Goal: Information Seeking & Learning: Compare options

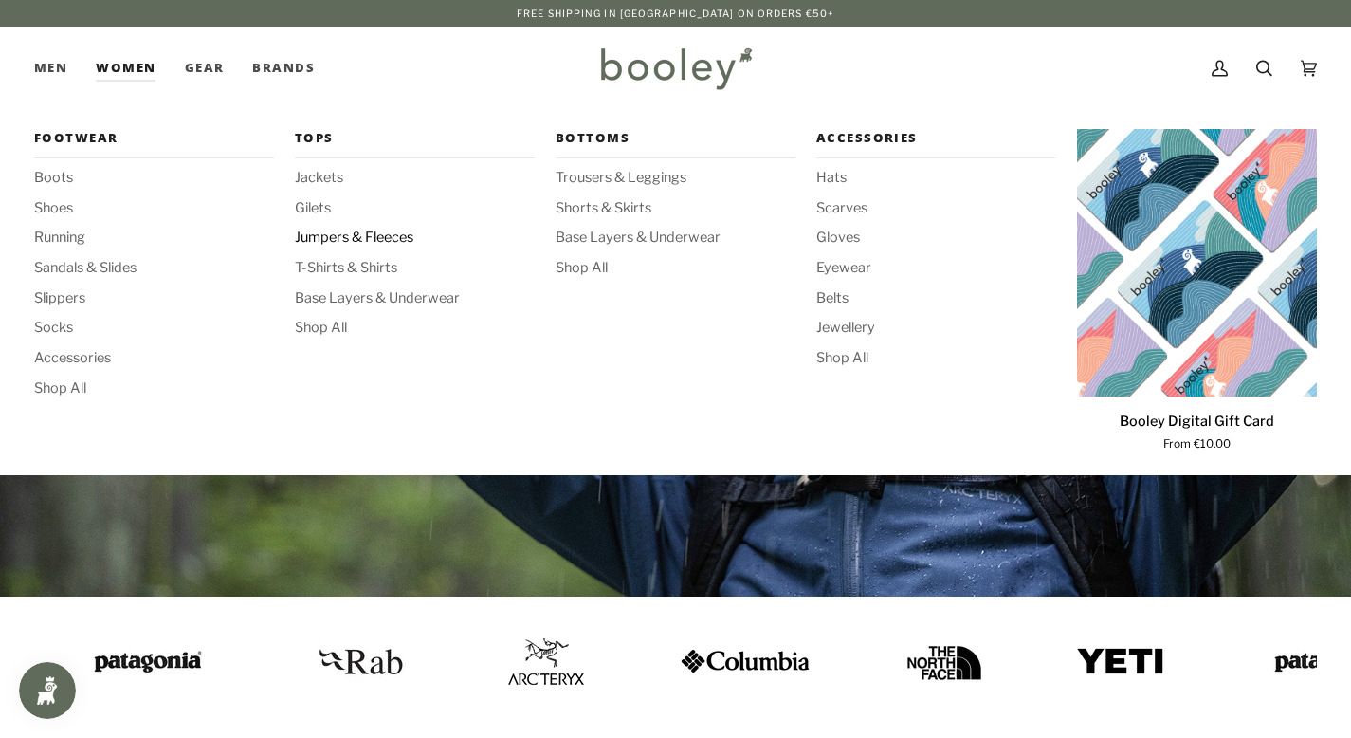
click at [319, 233] on span "Jumpers & Fleeces" at bounding box center [415, 238] width 240 height 21
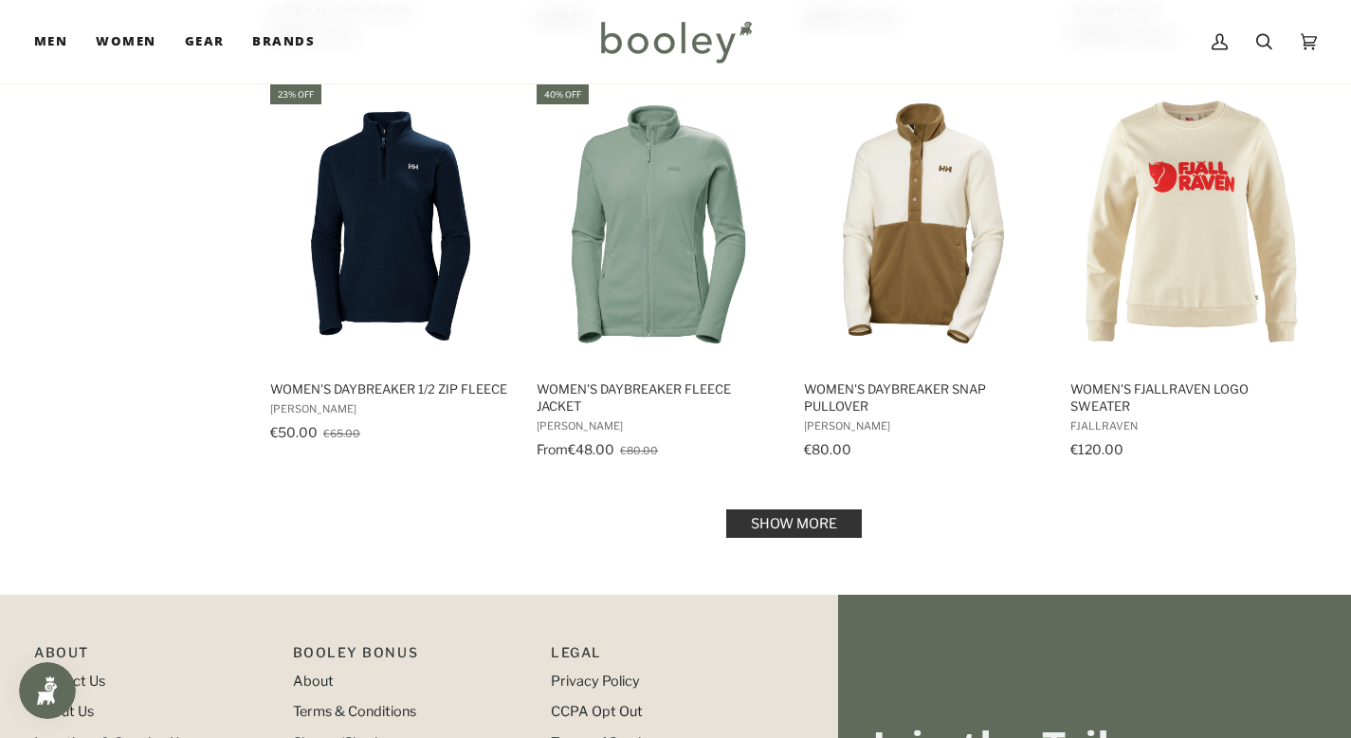
scroll to position [1921, 0]
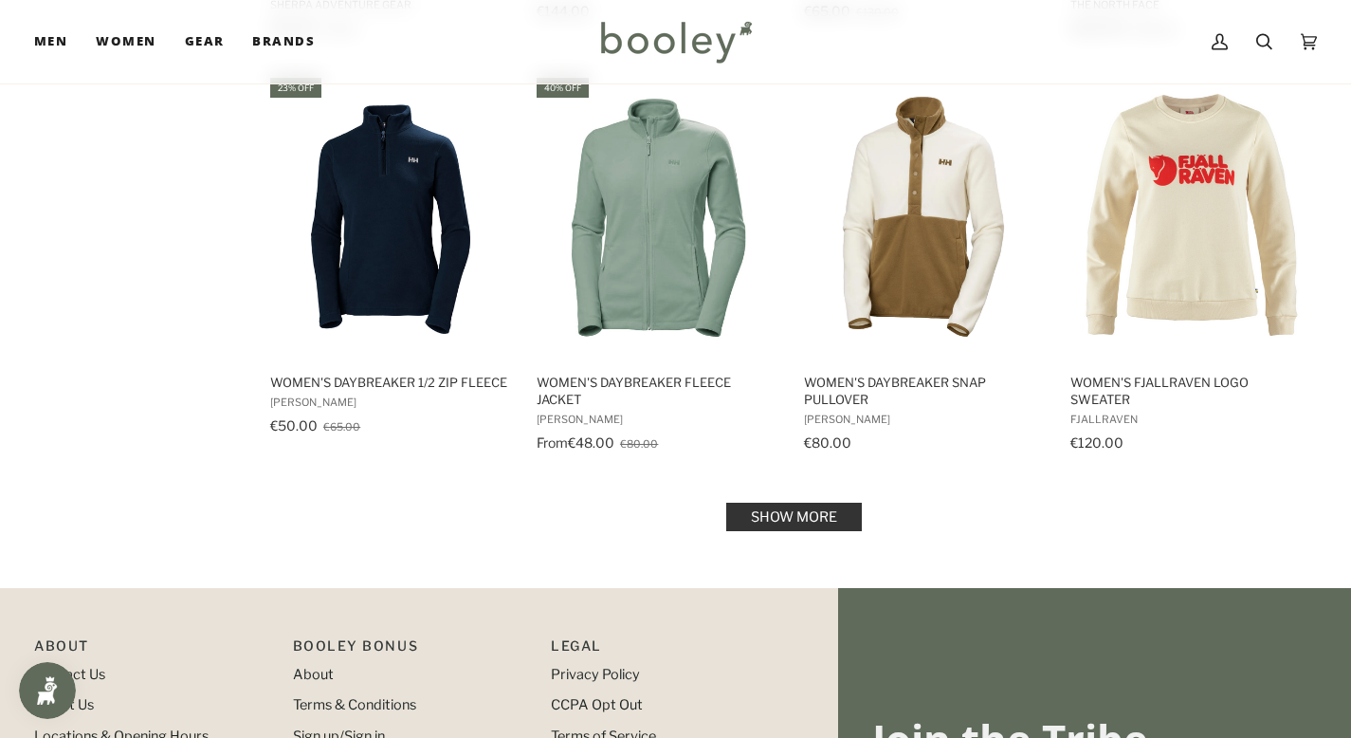
click at [844, 525] on link "Show more" at bounding box center [794, 517] width 136 height 28
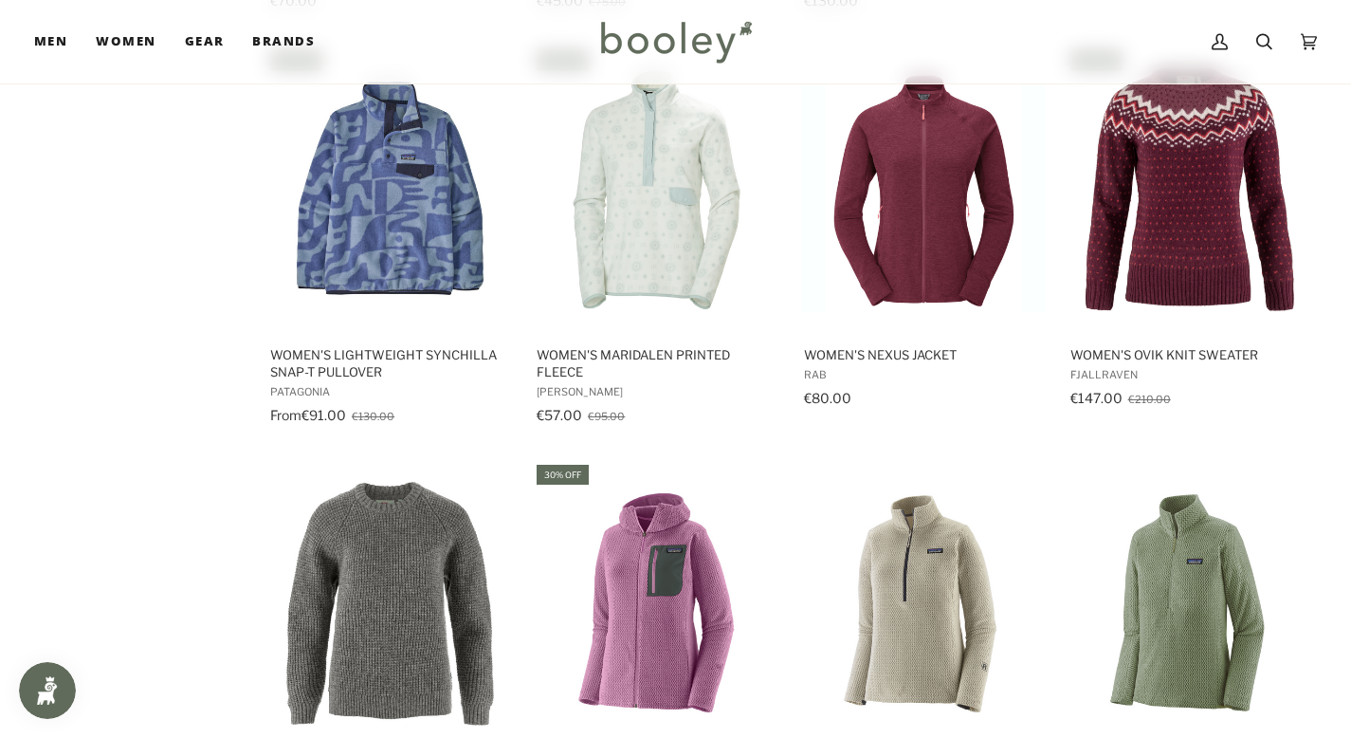
scroll to position [3194, 0]
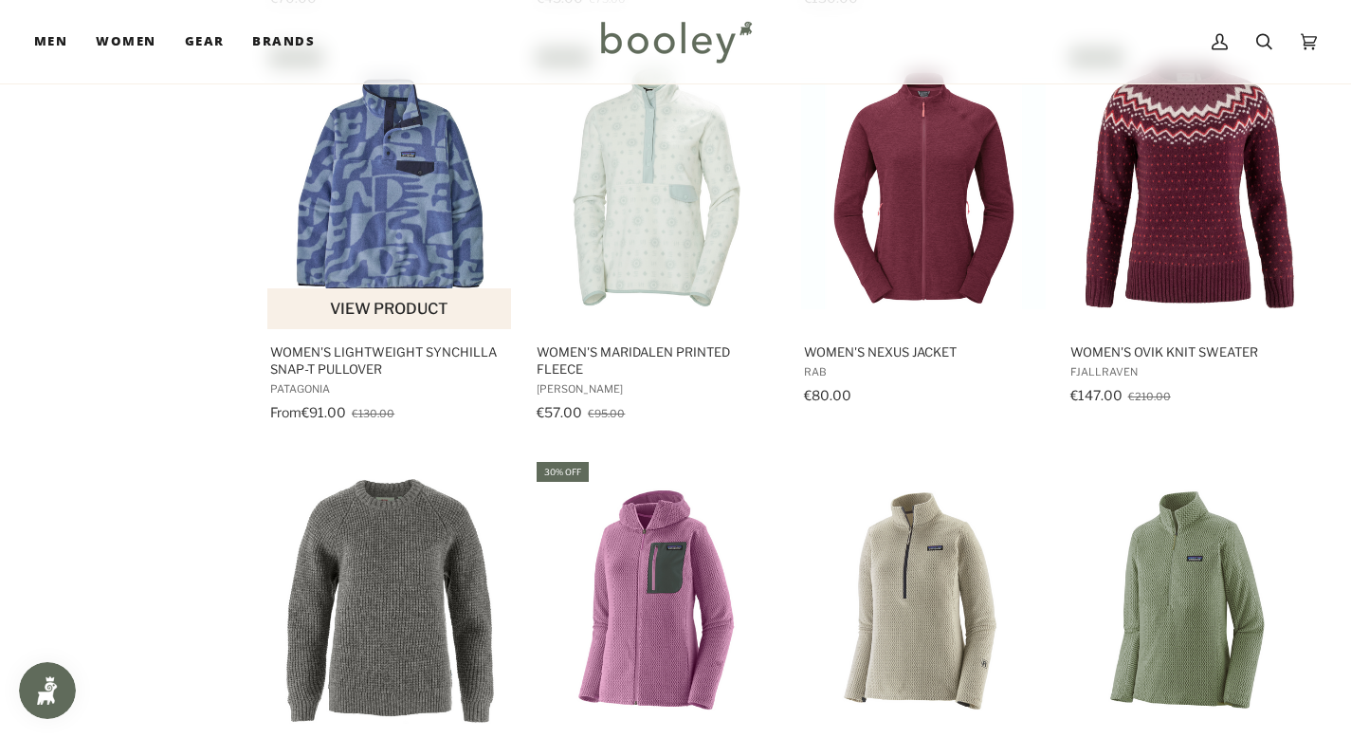
click at [362, 246] on img "Women's Lightweight Synchilla Snap-T Pullover" at bounding box center [390, 187] width 246 height 246
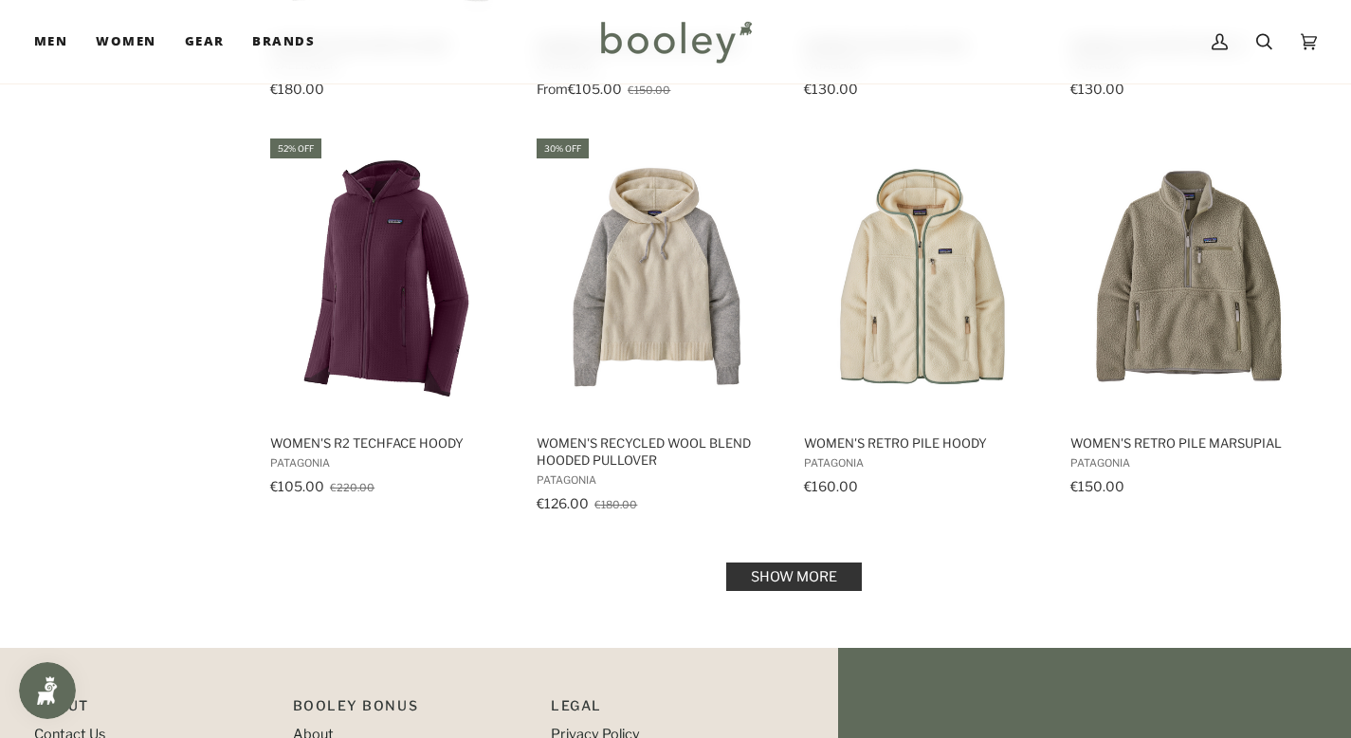
scroll to position [3926, 0]
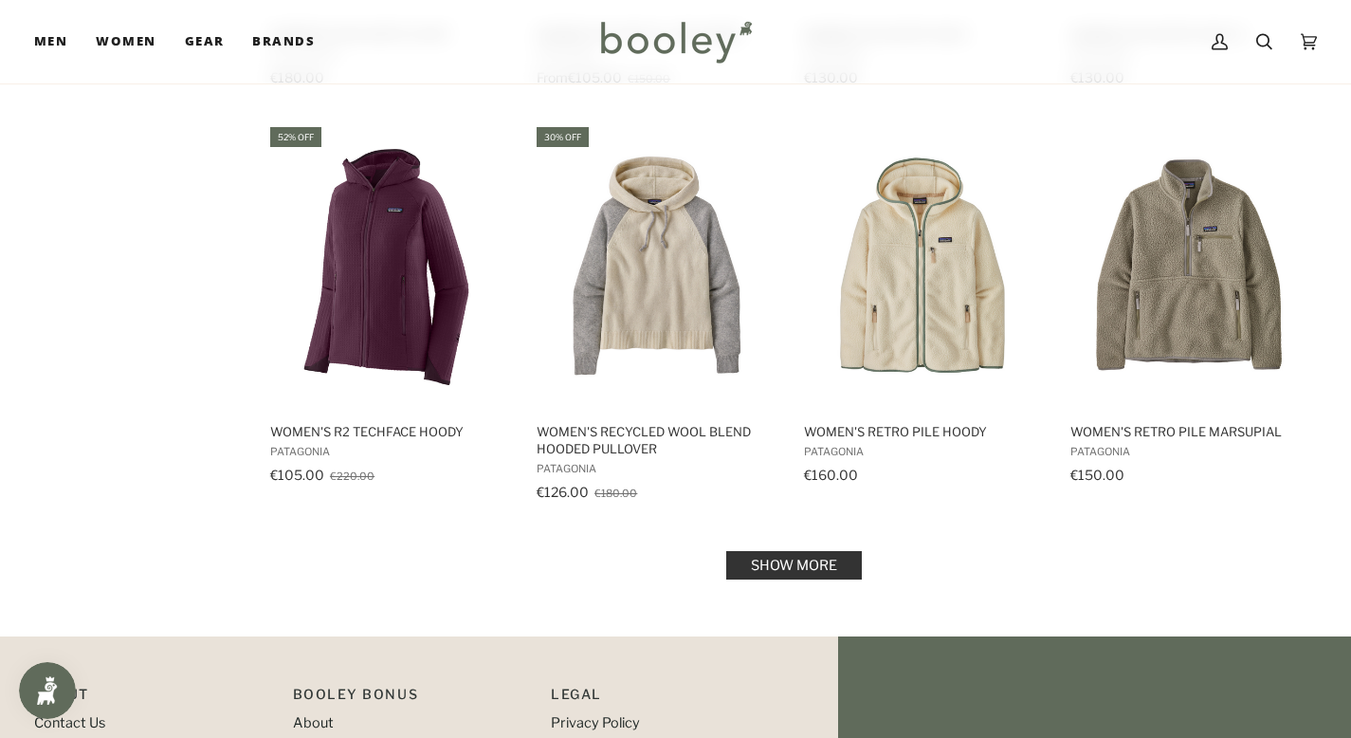
click at [827, 556] on link "Show more" at bounding box center [794, 565] width 136 height 28
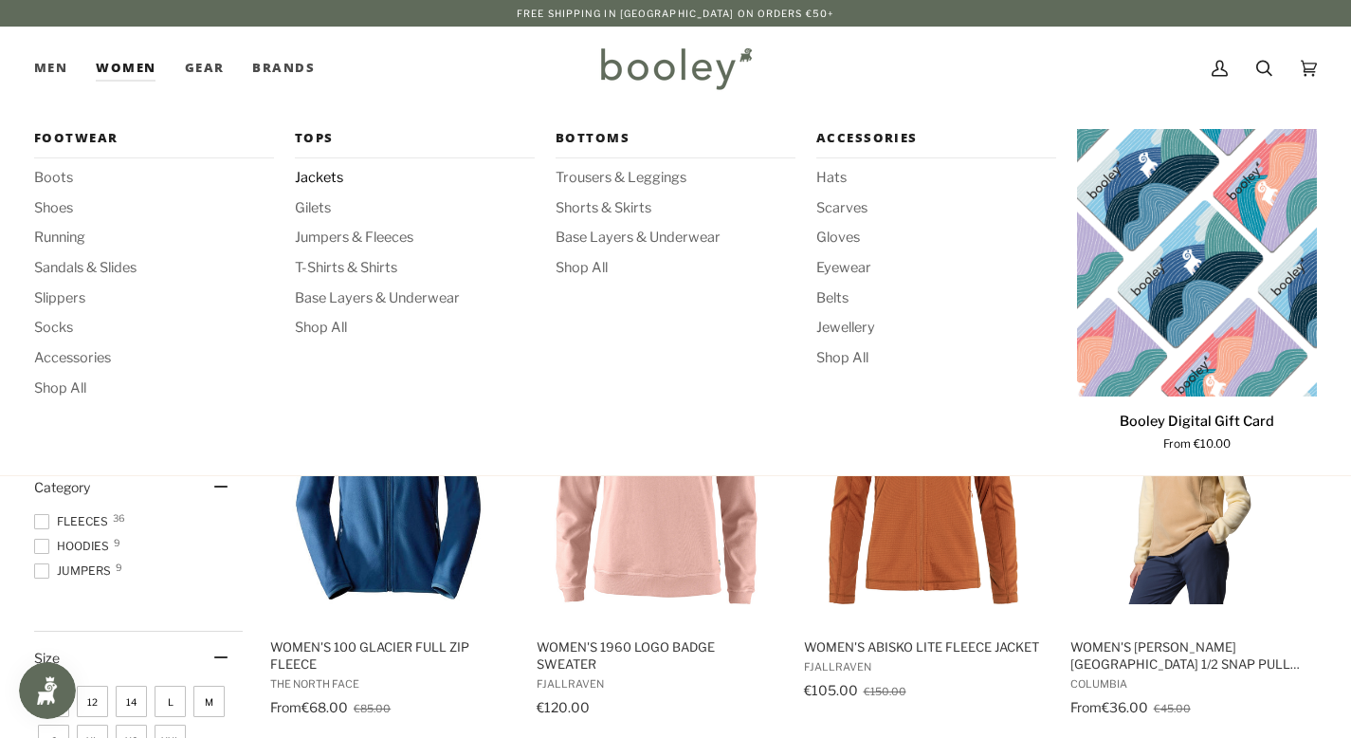
click at [329, 175] on span "Jackets" at bounding box center [415, 178] width 240 height 21
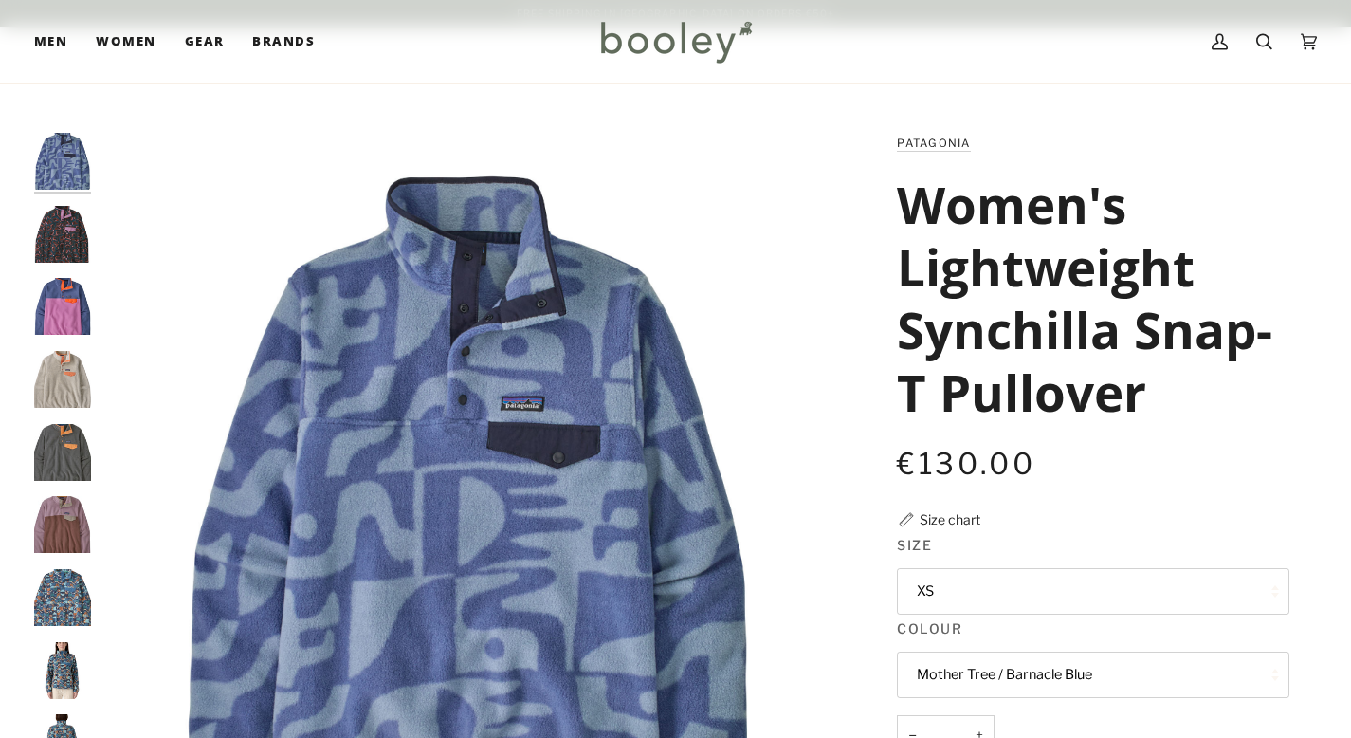
click at [57, 569] on img "Patagonia Women's Lightweight Synchilla Snap-T Pullover Swallowtail Geo / Still…" at bounding box center [62, 597] width 57 height 57
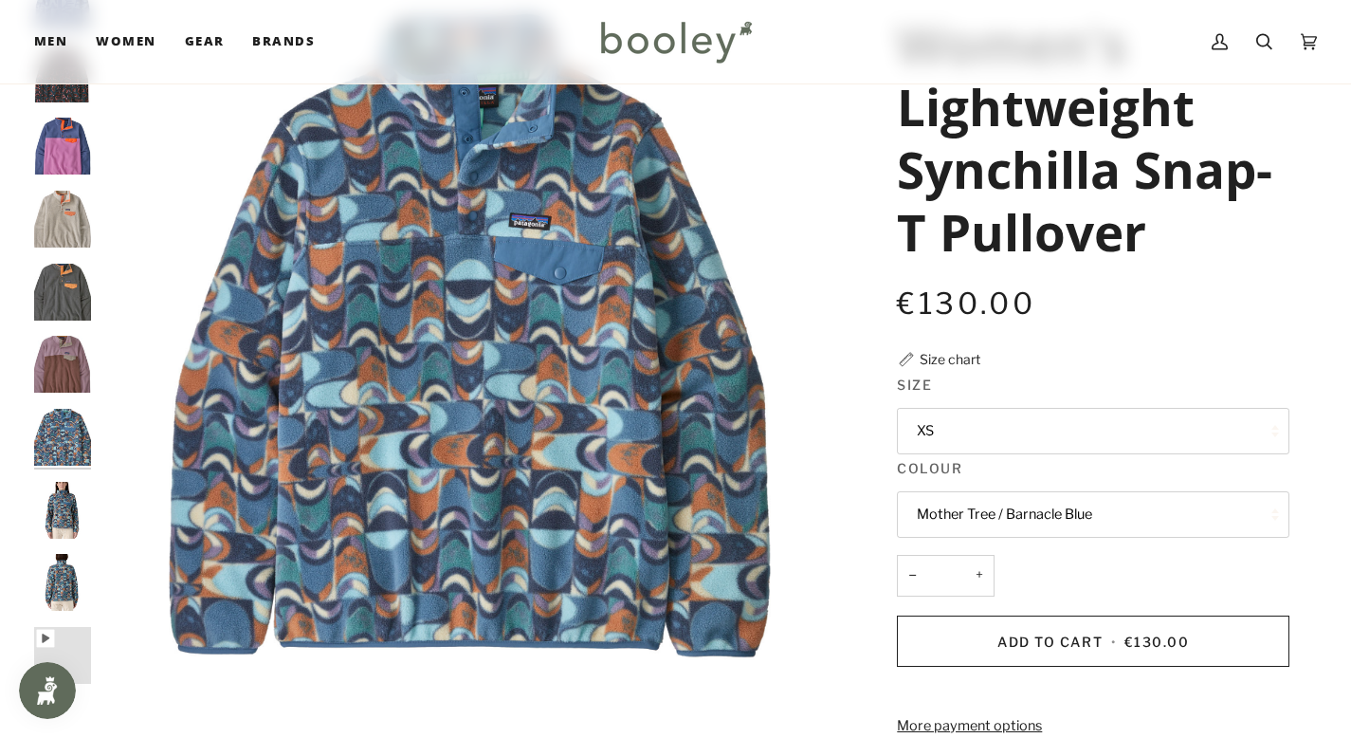
click at [68, 372] on img "Patagonia Women's Lightweight Synchilla Snap-T Pullover Dulse Mauve - Booley Ga…" at bounding box center [62, 364] width 57 height 57
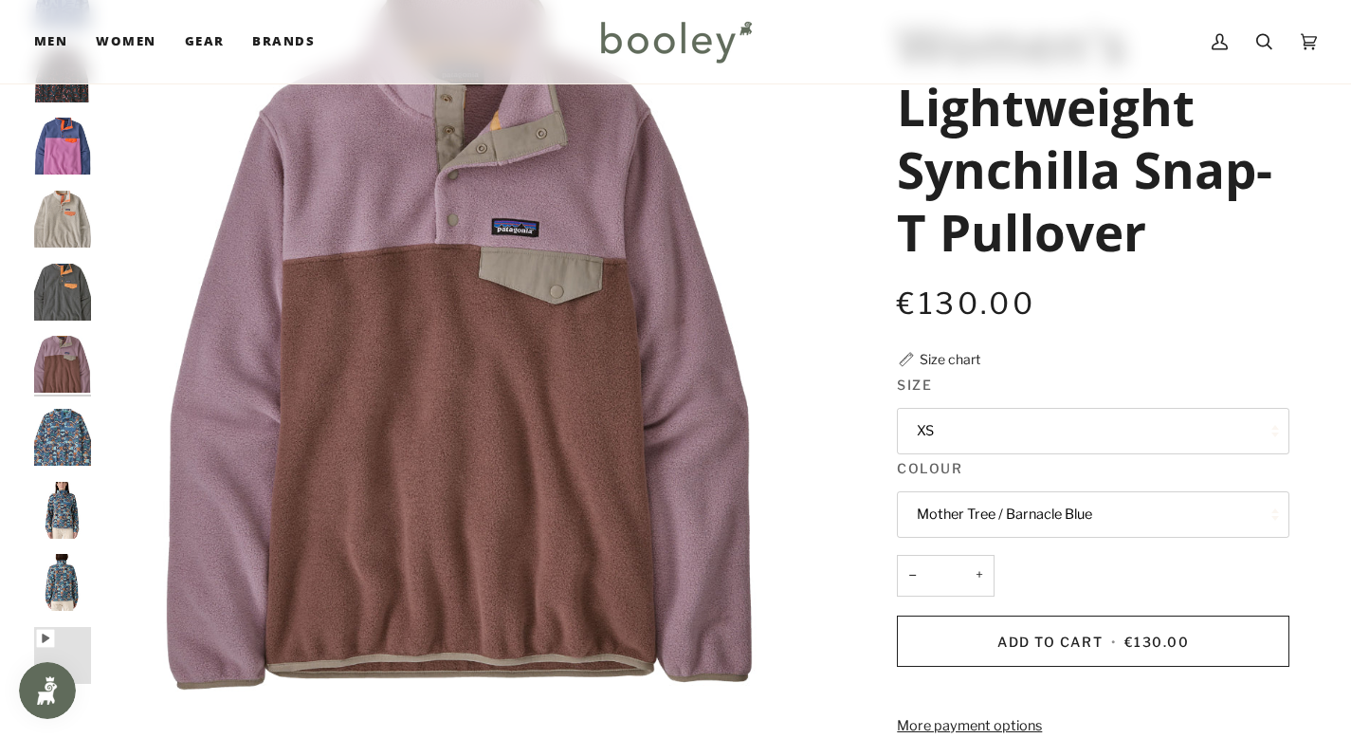
click at [68, 318] on img "Patagonia Women's Lightweight Synchilla Snap-T Pullover Nickel / Vivid Apricot …" at bounding box center [62, 292] width 57 height 57
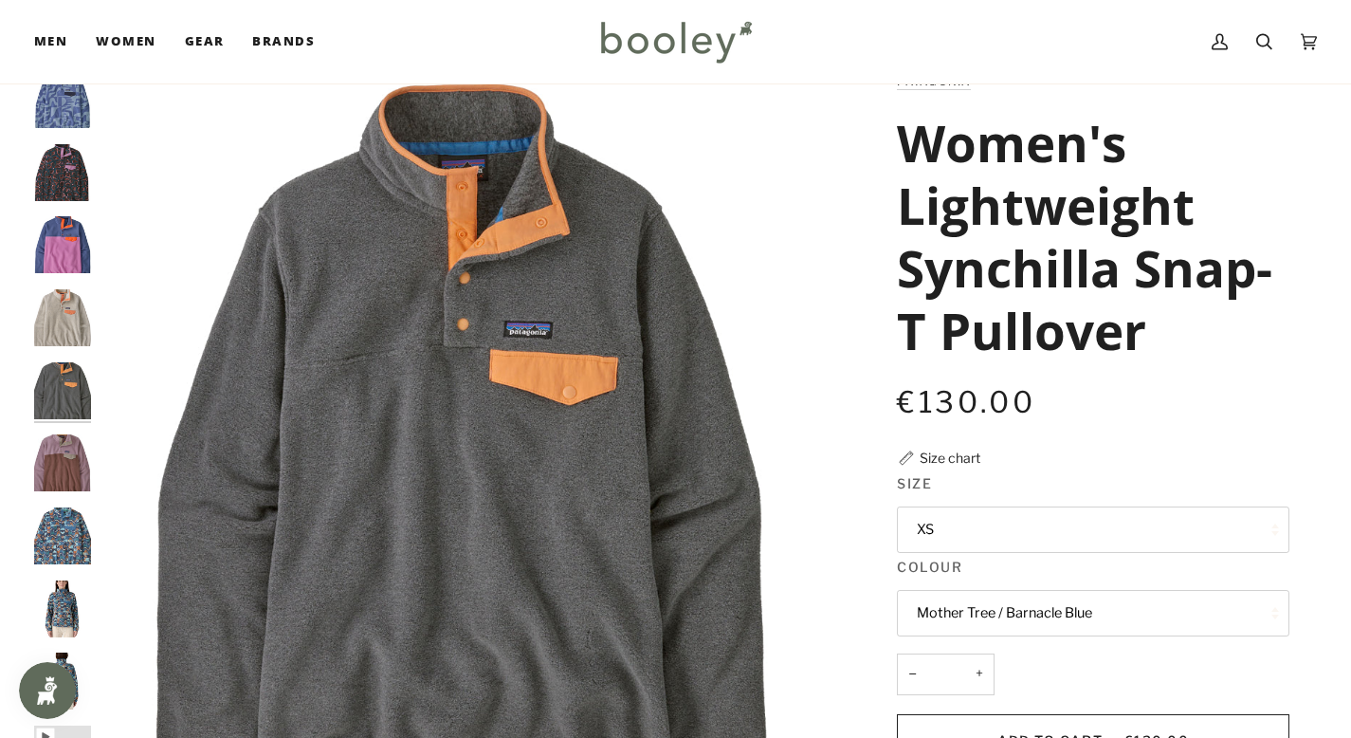
scroll to position [58, 0]
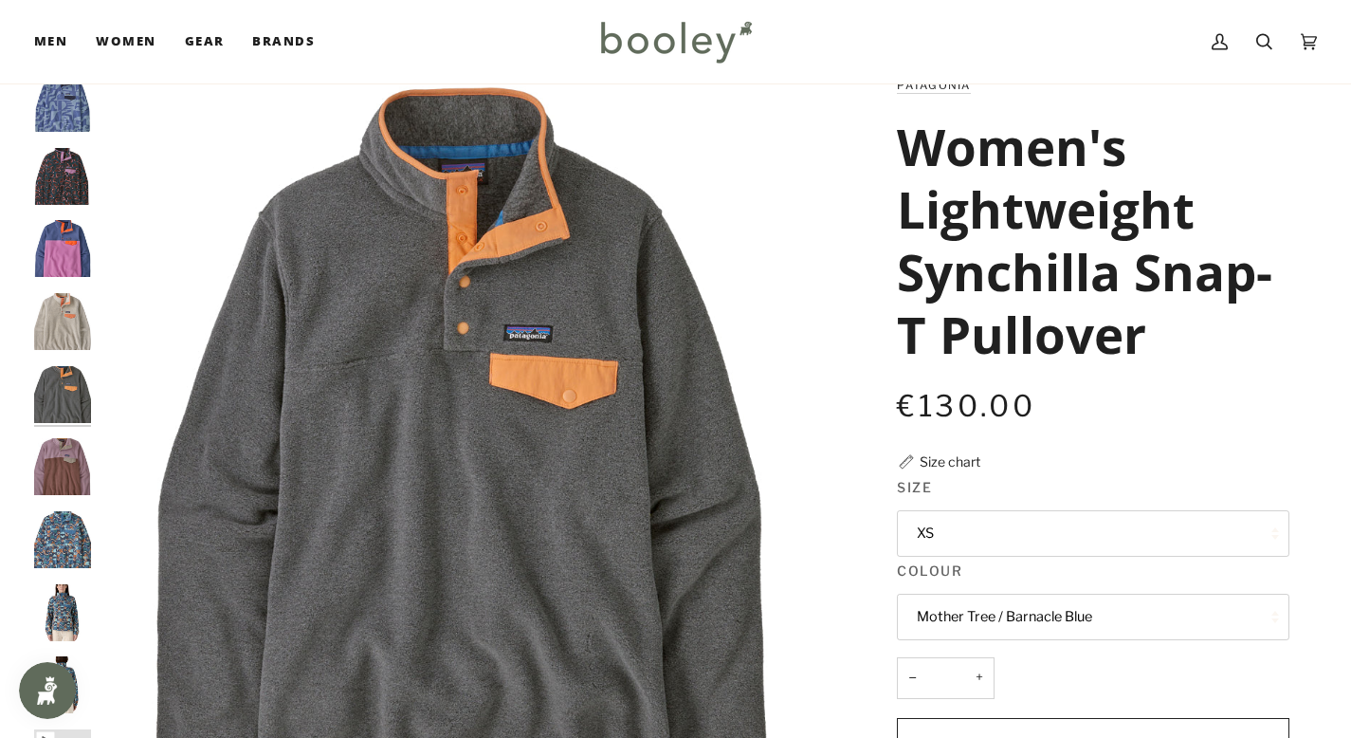
click at [79, 332] on img "Patagonia Women's Lightweight Synchilla Snap-T Pullover Oatmeal Heather / Heirl…" at bounding box center [62, 321] width 57 height 57
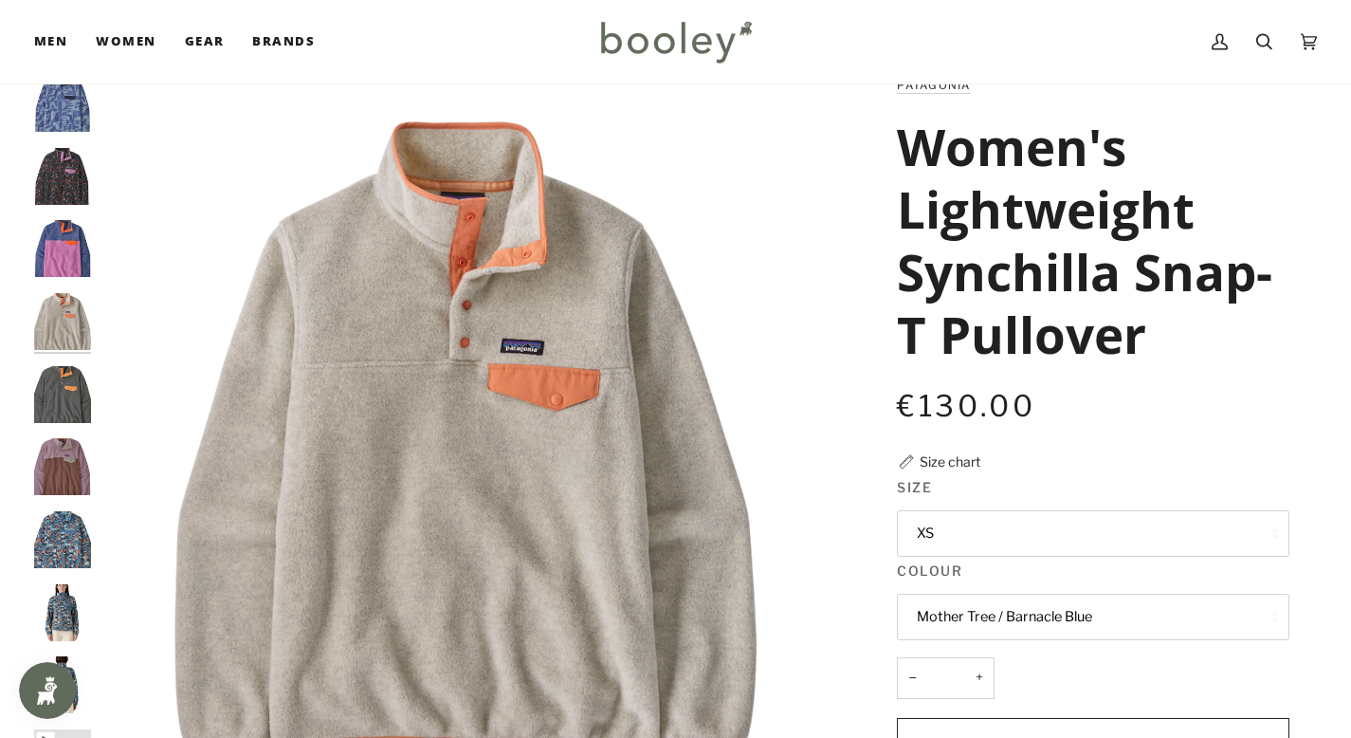
click at [81, 258] on img "Patagonia Women's Lightweight Synchilla Snap-T Pullover Brisk Purple - Booley G…" at bounding box center [62, 248] width 57 height 57
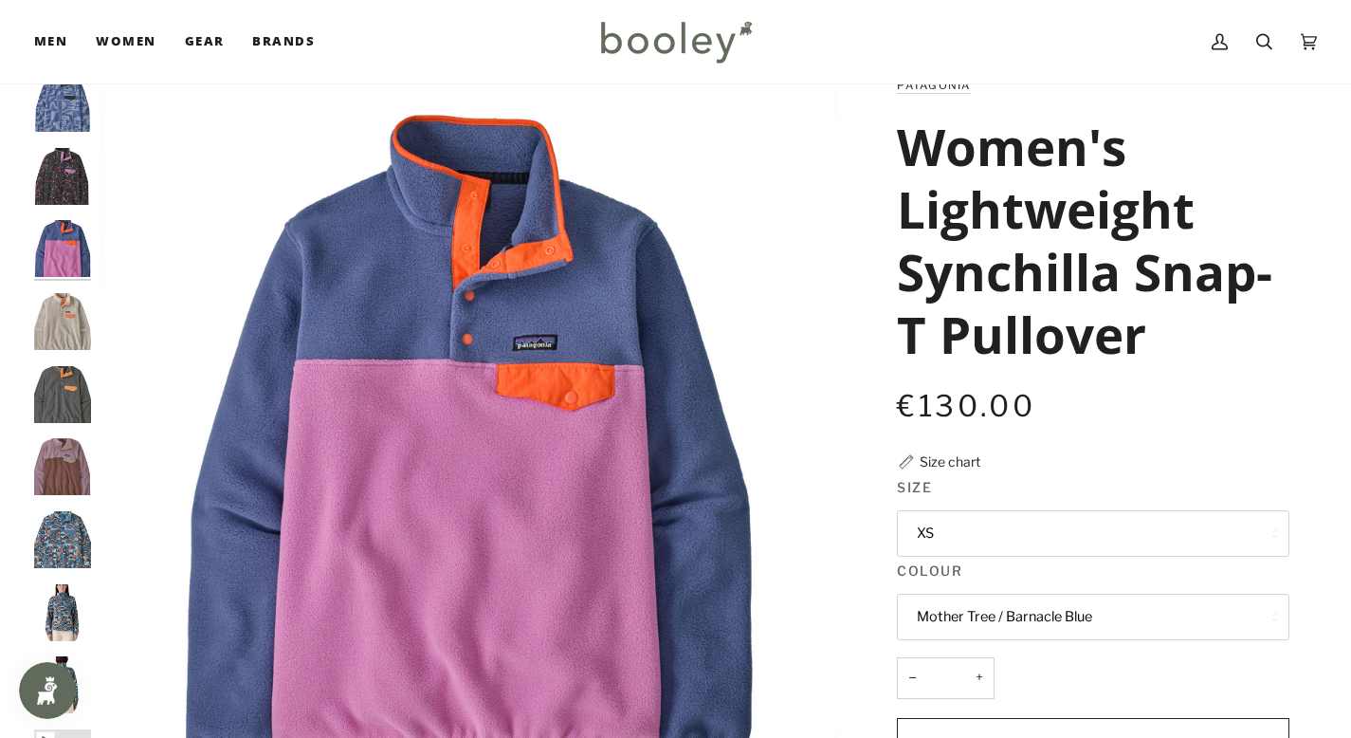
click at [68, 206] on div at bounding box center [67, 438] width 66 height 727
click at [68, 182] on img "Patagonia Women's Lightweight Synchilla Snap-T Pullover Soft Spirea / Dried Van…" at bounding box center [62, 176] width 57 height 57
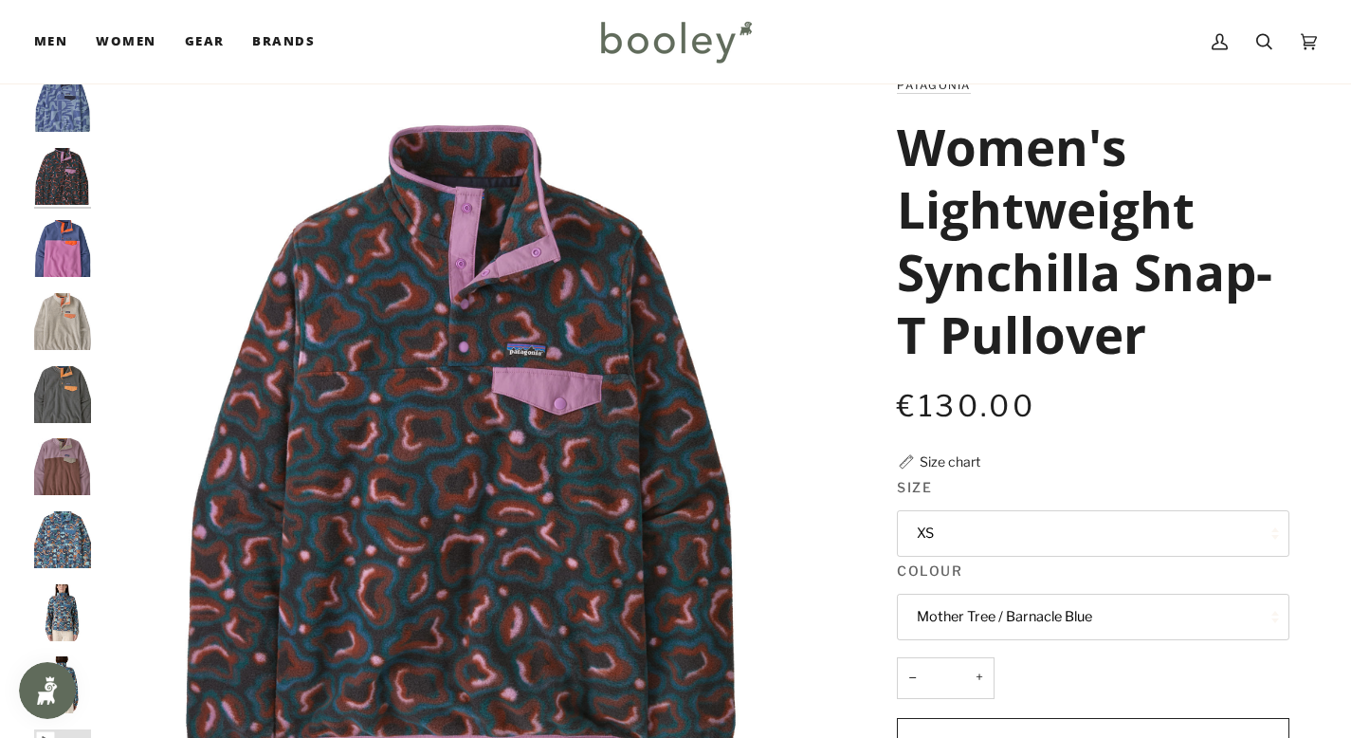
scroll to position [0, 0]
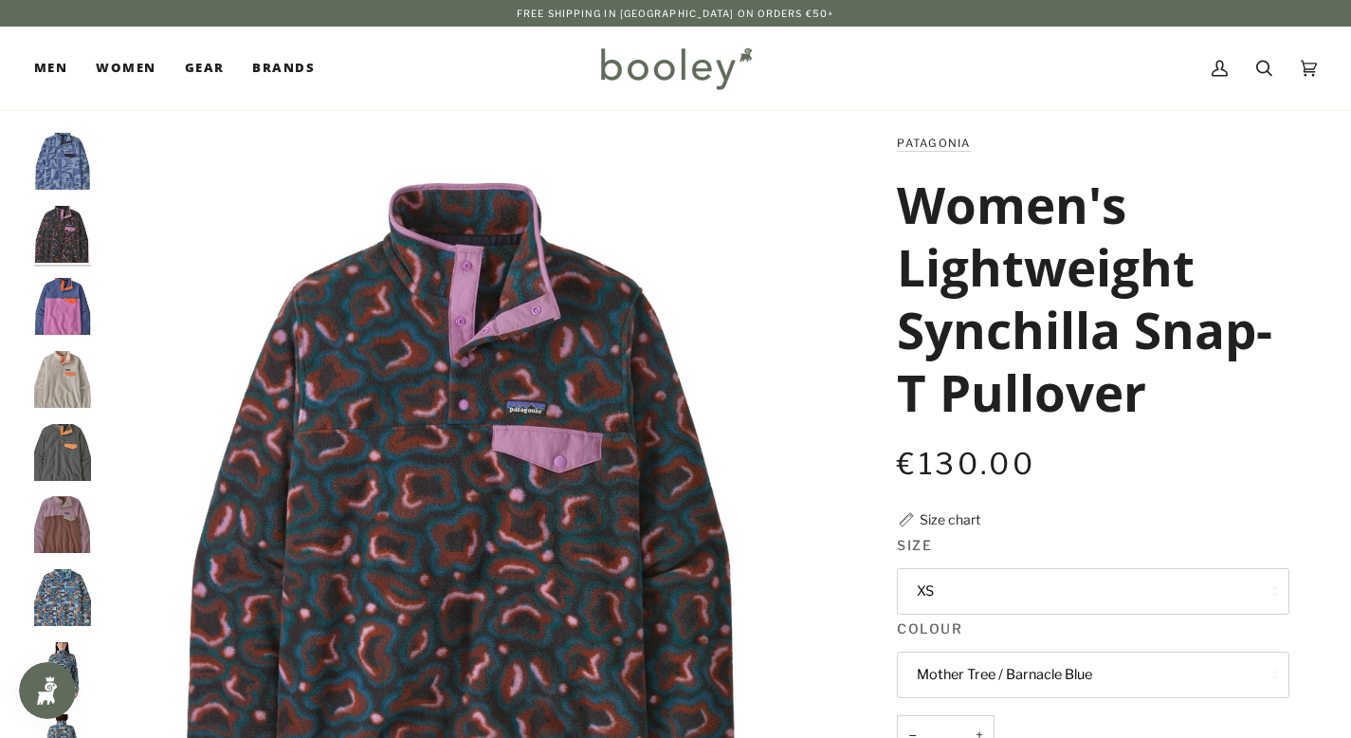
click at [65, 169] on img "Patagonia Women's Lightweight Synchilla Snap-T Pullover Mother Tree / Barnacle …" at bounding box center [62, 161] width 57 height 57
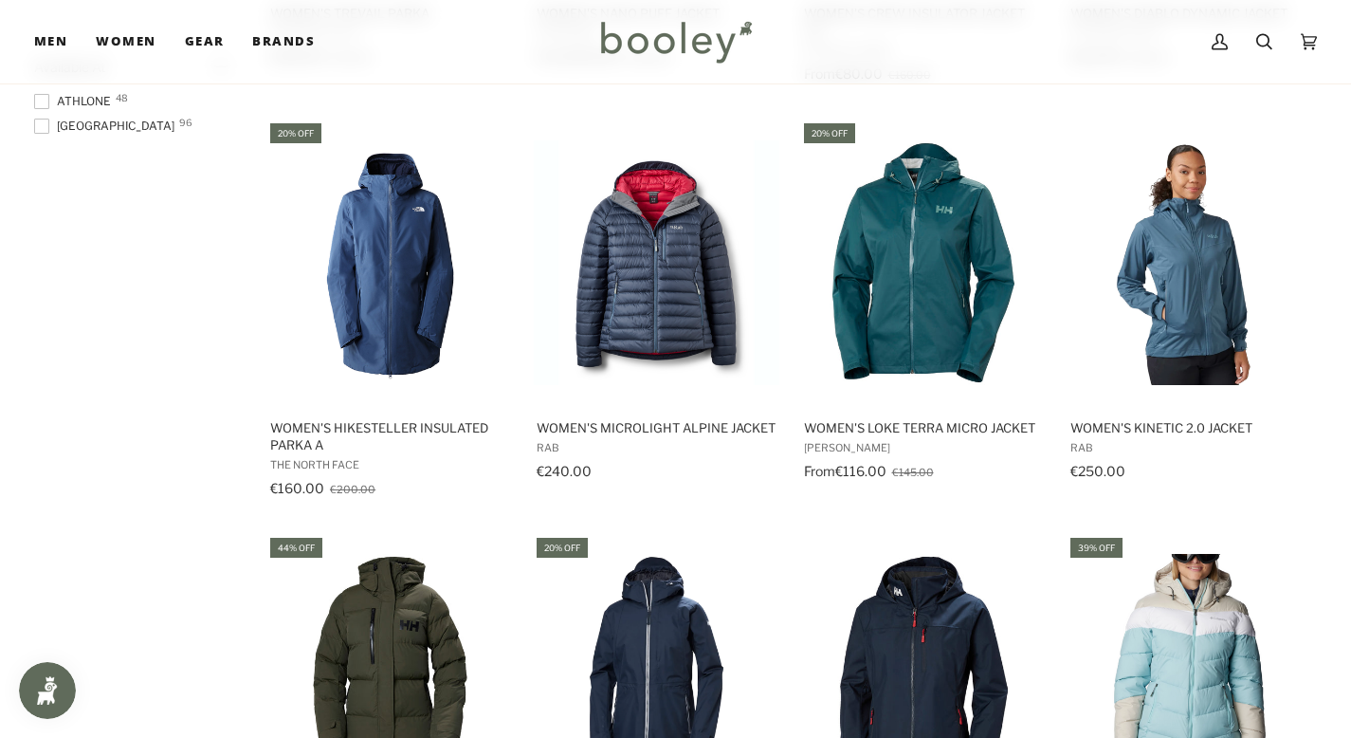
scroll to position [1464, 0]
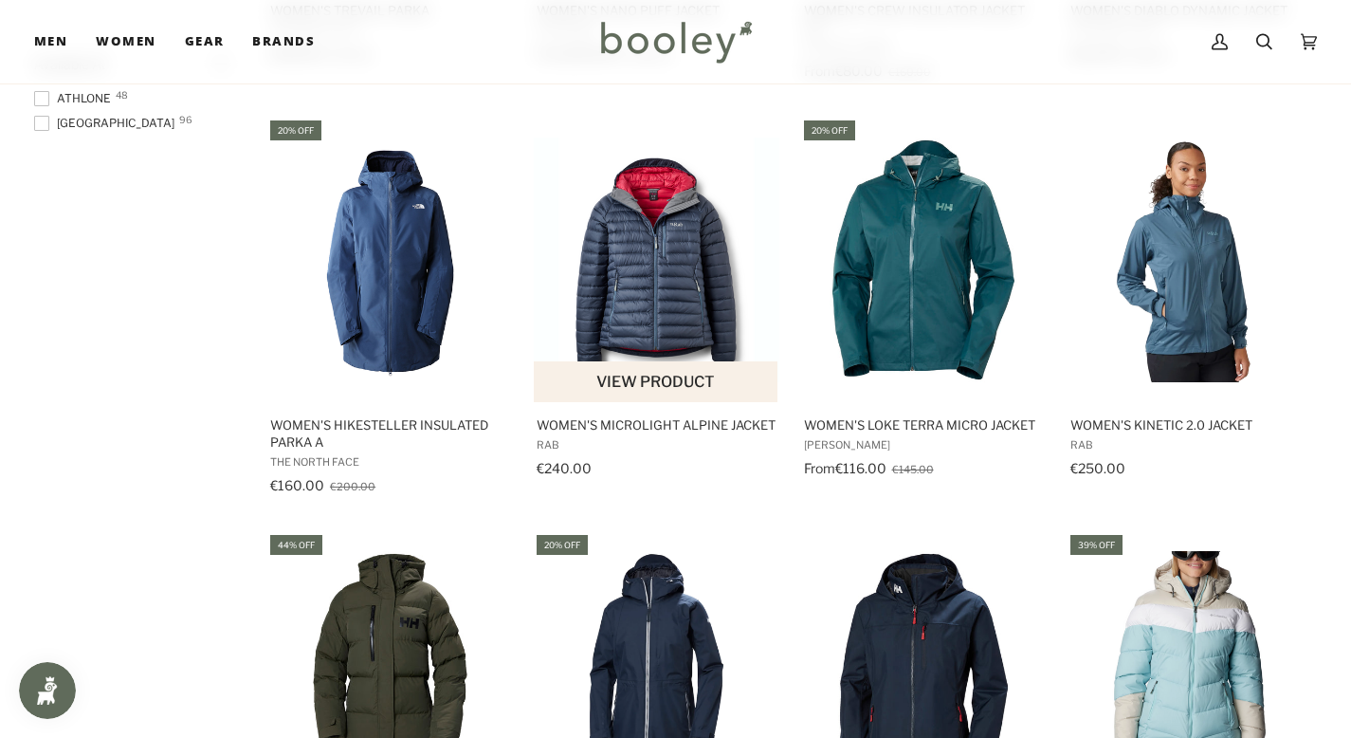
click at [733, 277] on img "Women's Microlight Alpine Jacket" at bounding box center [657, 260] width 246 height 246
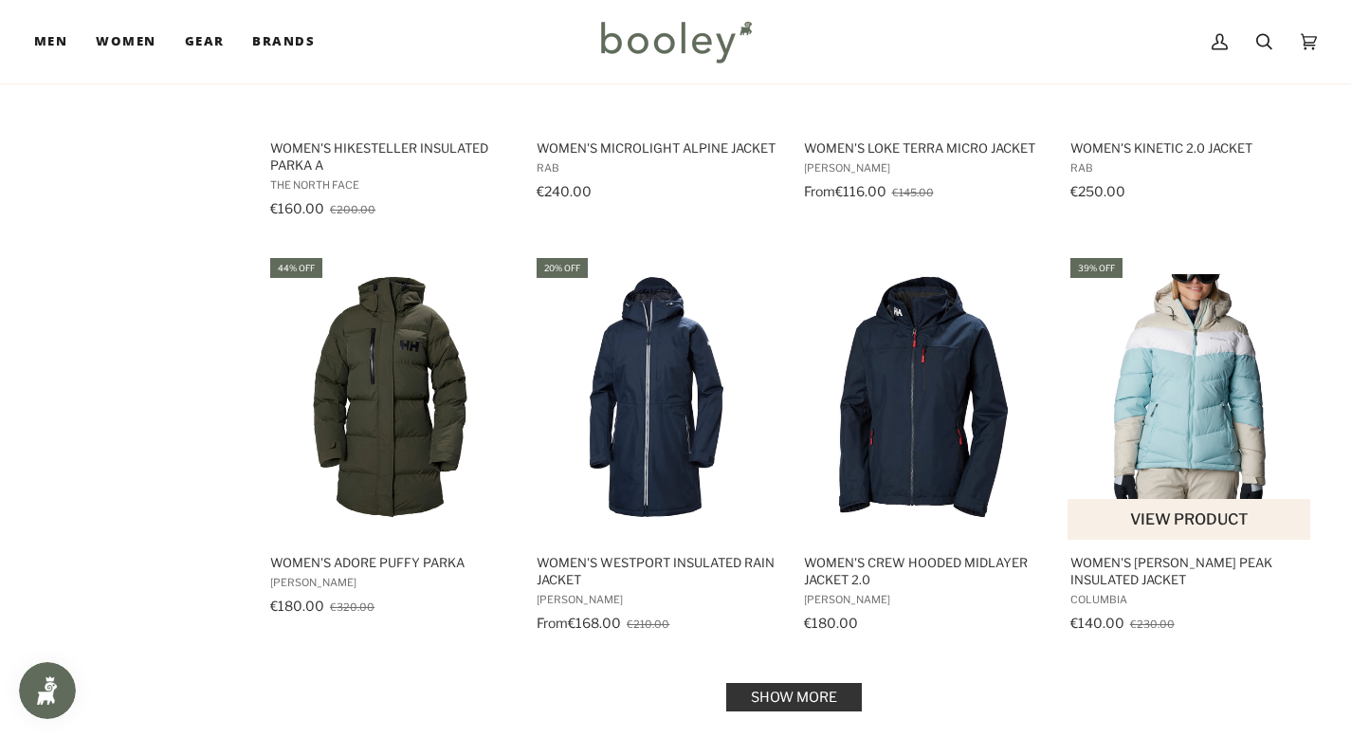
scroll to position [2027, 0]
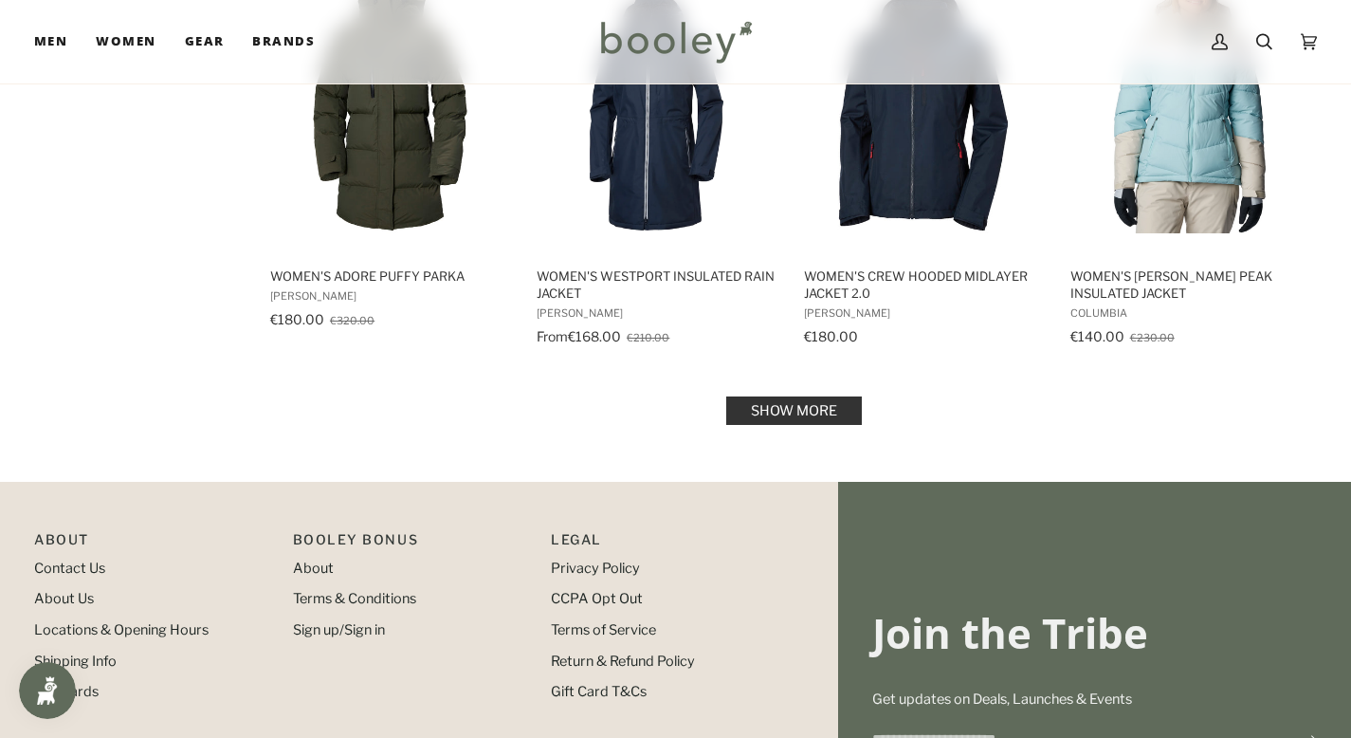
click at [787, 415] on link "Show more" at bounding box center [794, 410] width 136 height 28
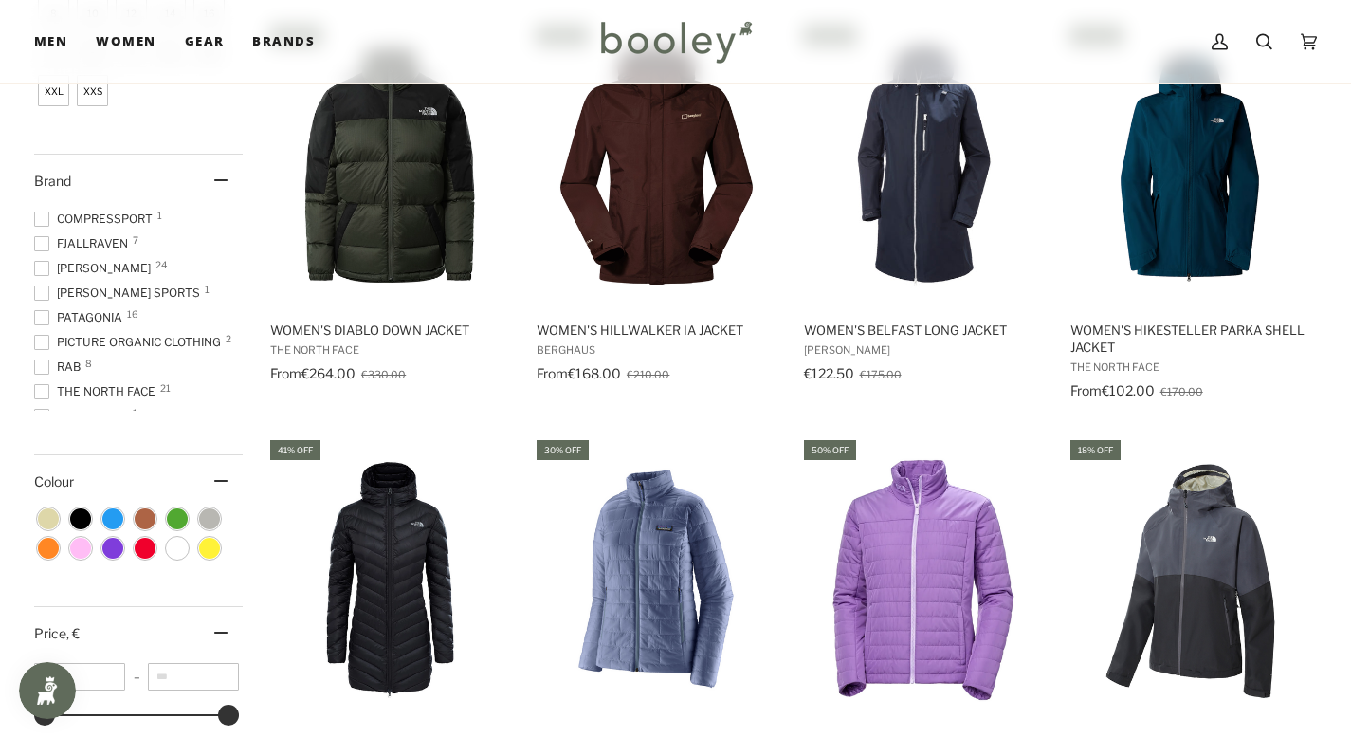
scroll to position [117, 0]
click at [48, 345] on span at bounding box center [41, 345] width 15 height 15
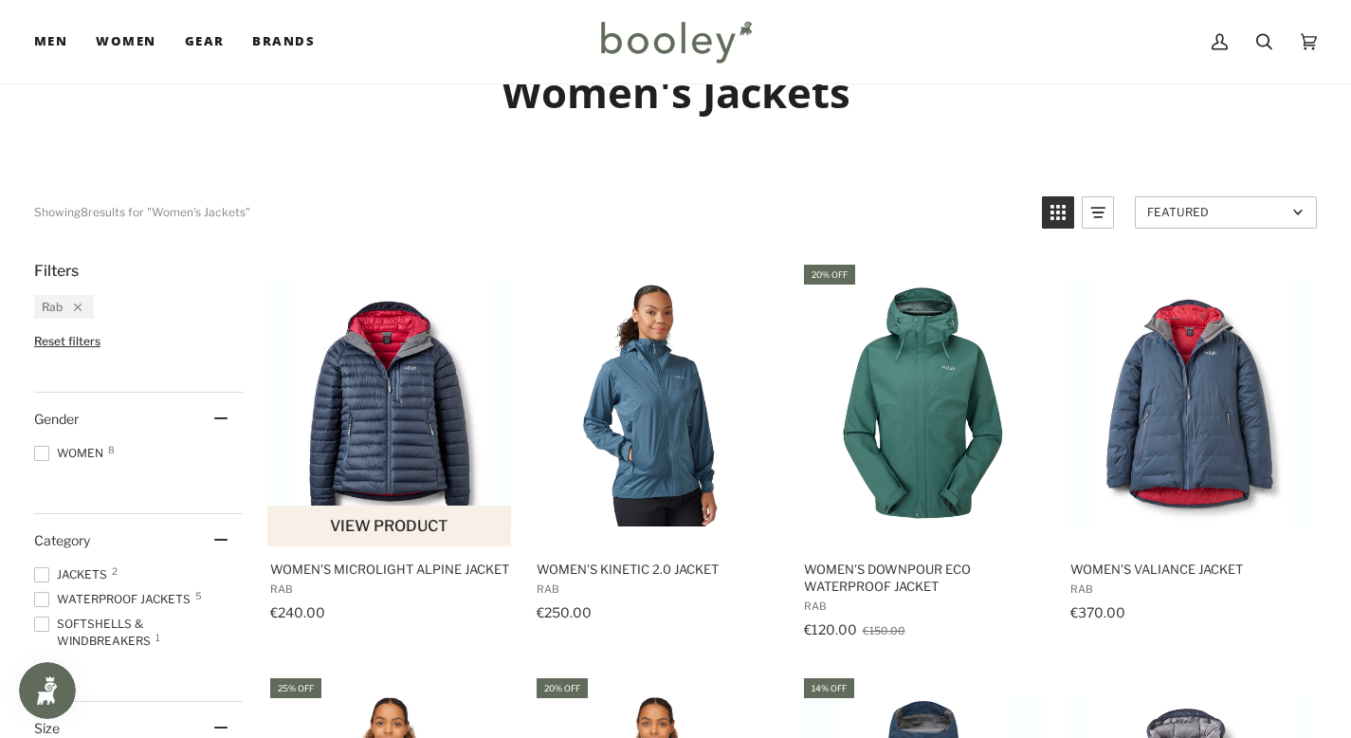
scroll to position [73, 0]
